Goal: Task Accomplishment & Management: Use online tool/utility

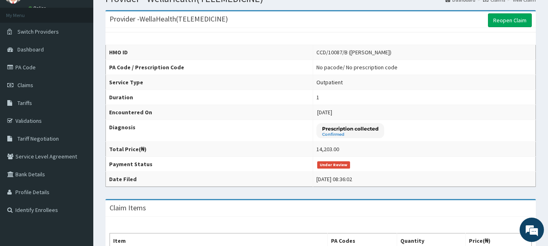
scroll to position [29, 0]
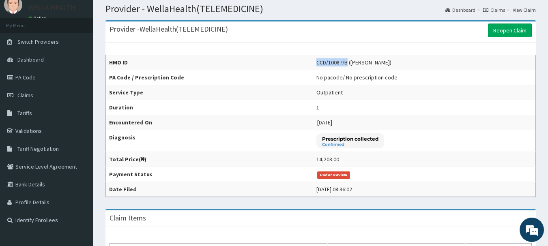
drag, startPoint x: 312, startPoint y: 63, endPoint x: 342, endPoint y: 64, distance: 30.8
click at [238, 64] on td "CCD/10087/B (Khadijat Taiwo)" at bounding box center [424, 62] width 223 height 15
copy div "CCD/10087/B"
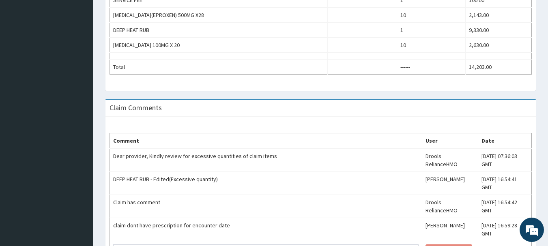
scroll to position [324, 0]
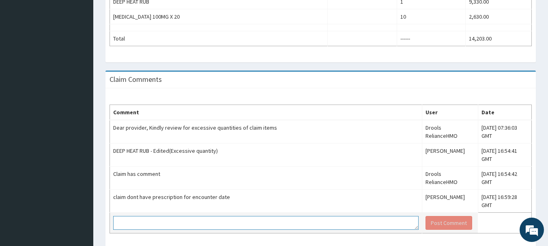
click at [133, 216] on textarea at bounding box center [266, 223] width 306 height 14
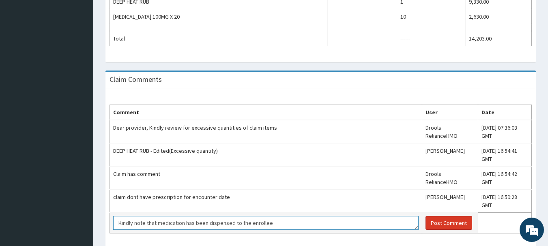
type textarea "Kindly note that medication has been dispensed to the enrollee"
click at [238, 216] on button "Post Comment" at bounding box center [449, 223] width 47 height 14
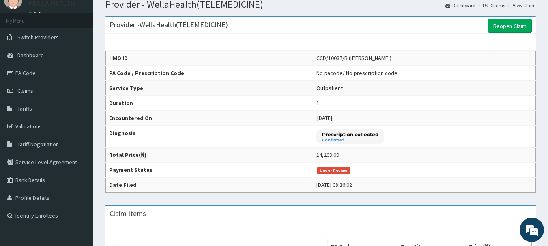
scroll to position [0, 0]
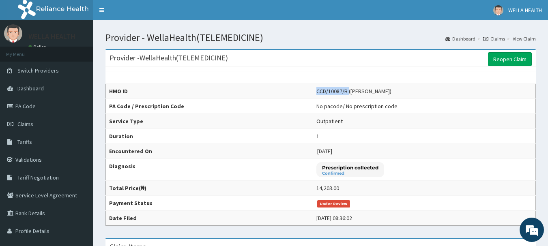
drag, startPoint x: 312, startPoint y: 90, endPoint x: 345, endPoint y: 93, distance: 33.0
click at [238, 93] on div "CCD/10087/B (Khadijat Taiwo)" at bounding box center [353, 91] width 75 height 8
copy div "CCD/10087/B"
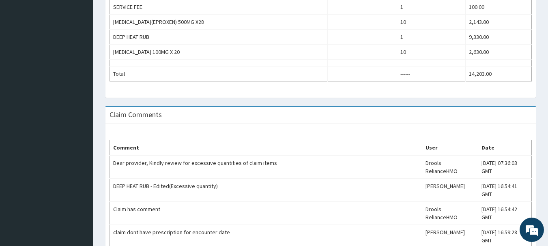
scroll to position [354, 0]
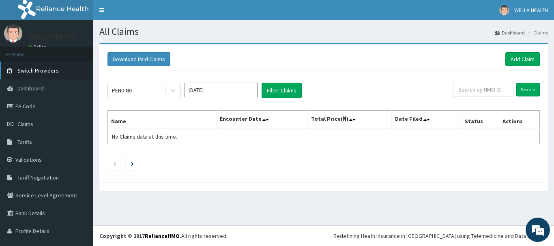
click at [45, 72] on span "Switch Providers" at bounding box center [37, 70] width 41 height 7
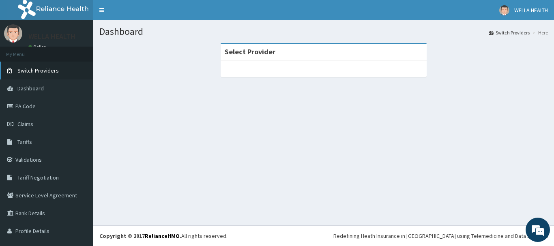
click at [52, 65] on link "Switch Providers" at bounding box center [46, 71] width 93 height 18
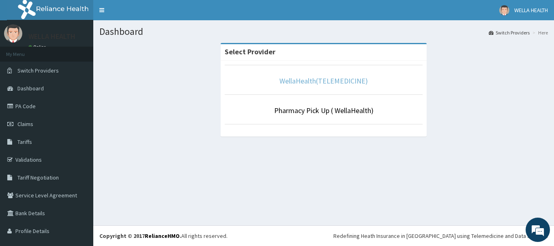
click at [315, 80] on link "WellaHealth(TELEMEDICINE)" at bounding box center [324, 80] width 88 height 9
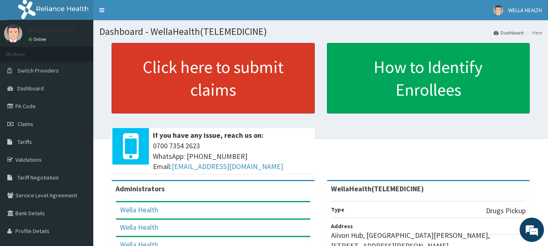
click at [229, 71] on link "Click here to submit claims" at bounding box center [213, 78] width 203 height 71
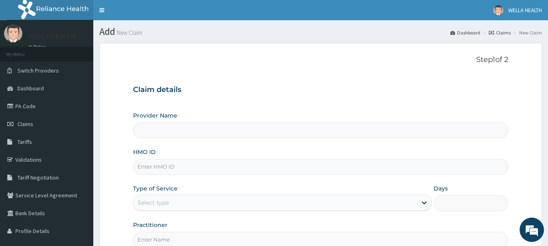
click at [498, 32] on link "Claims" at bounding box center [500, 32] width 22 height 7
type input "WellaHealth(TELEMEDICINE)"
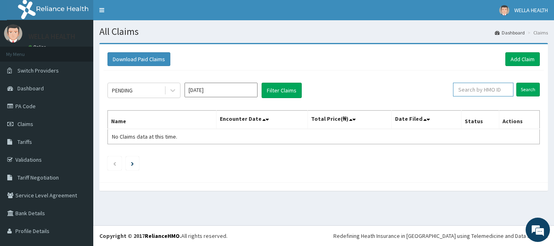
click at [471, 91] on input "text" at bounding box center [483, 90] width 60 height 14
paste input "CCD/10087/B"
type input "CCD/10087/B"
click at [517, 89] on input "Search" at bounding box center [529, 90] width 24 height 14
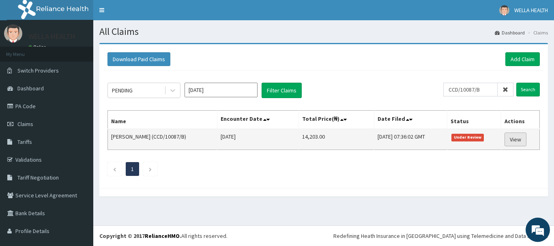
click at [511, 140] on link "View" at bounding box center [516, 140] width 22 height 14
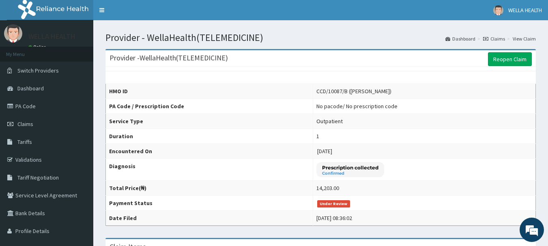
click at [497, 38] on link "Claims" at bounding box center [494, 38] width 22 height 7
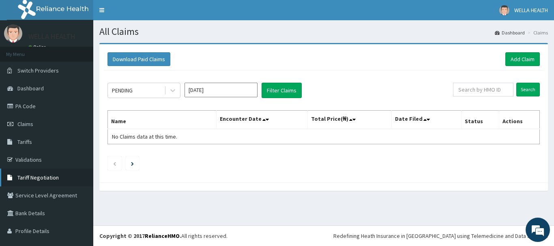
click at [34, 178] on span "Tariff Negotiation" at bounding box center [37, 177] width 41 height 7
